Goal: Task Accomplishment & Management: Manage account settings

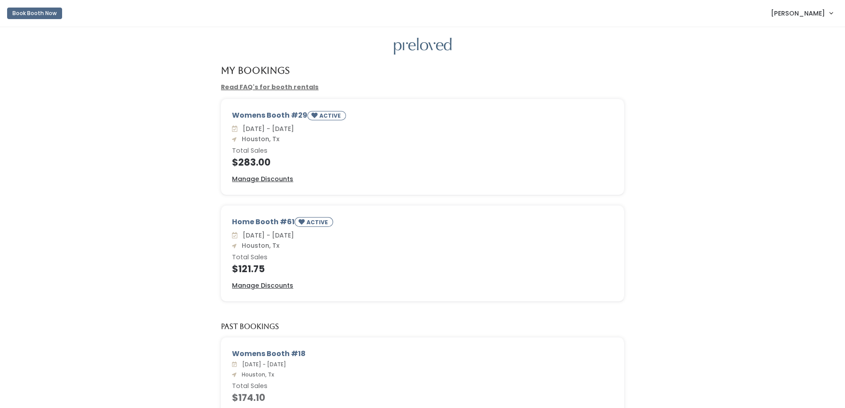
click at [123, 147] on div "Womens Booth #29 ACTIVE Sat. Aug 16 - Fri. Aug 22 Houston, Tx Total Sales $283.…" at bounding box center [422, 152] width 827 height 106
click at [106, 168] on div "Womens Booth #29 ACTIVE Sat. Aug 16 - Fri. Aug 22 Houston, Tx Total Sales $283.…" at bounding box center [422, 152] width 827 height 106
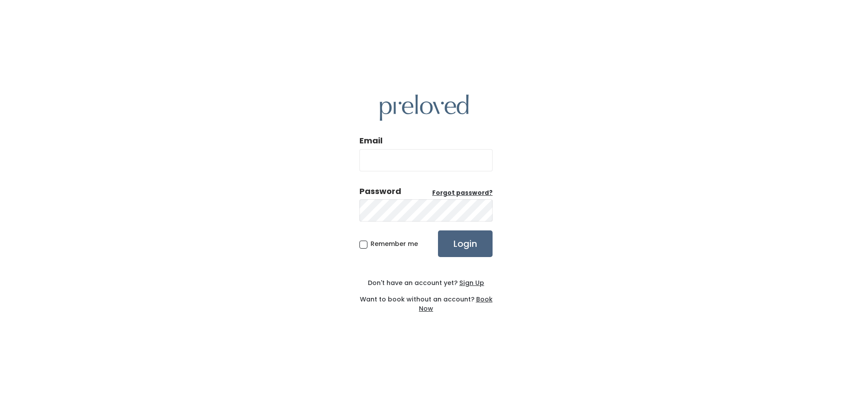
type input "katiebernardeisterhold@gmail.com"
click at [473, 240] on input "Login" at bounding box center [465, 243] width 55 height 27
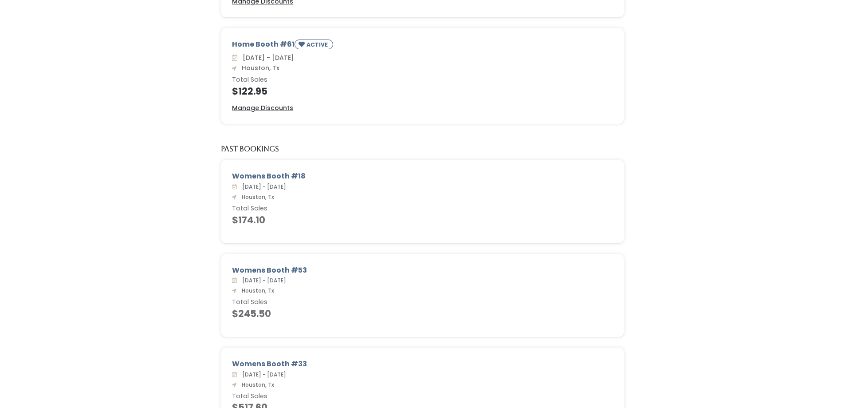
scroll to position [245, 0]
